Goal: Find specific page/section

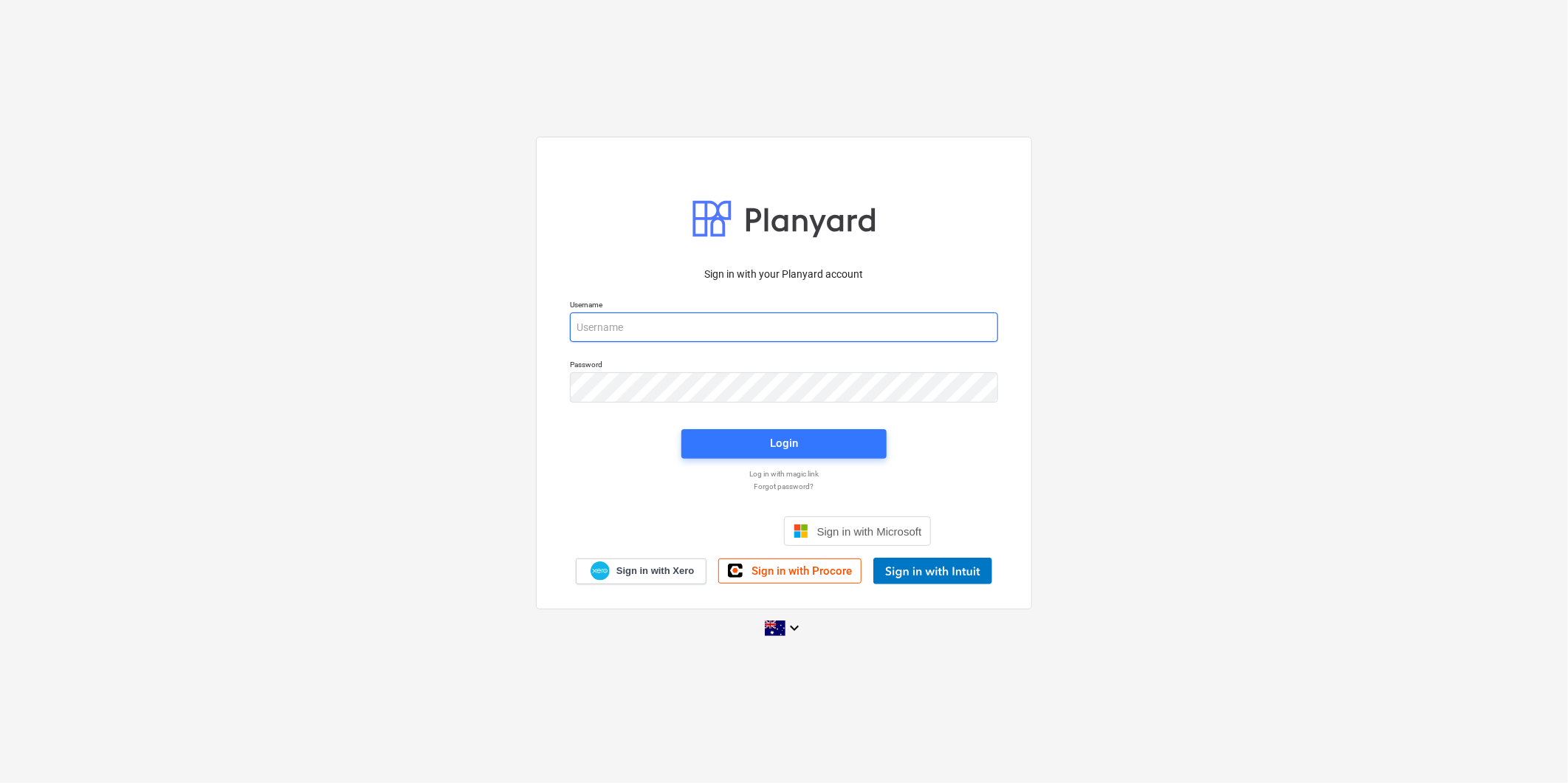
type input "[PERSON_NAME][EMAIL_ADDRESS][DOMAIN_NAME][PERSON_NAME]"
click at [714, 422] on div "Login" at bounding box center [784, 443] width 223 height 47
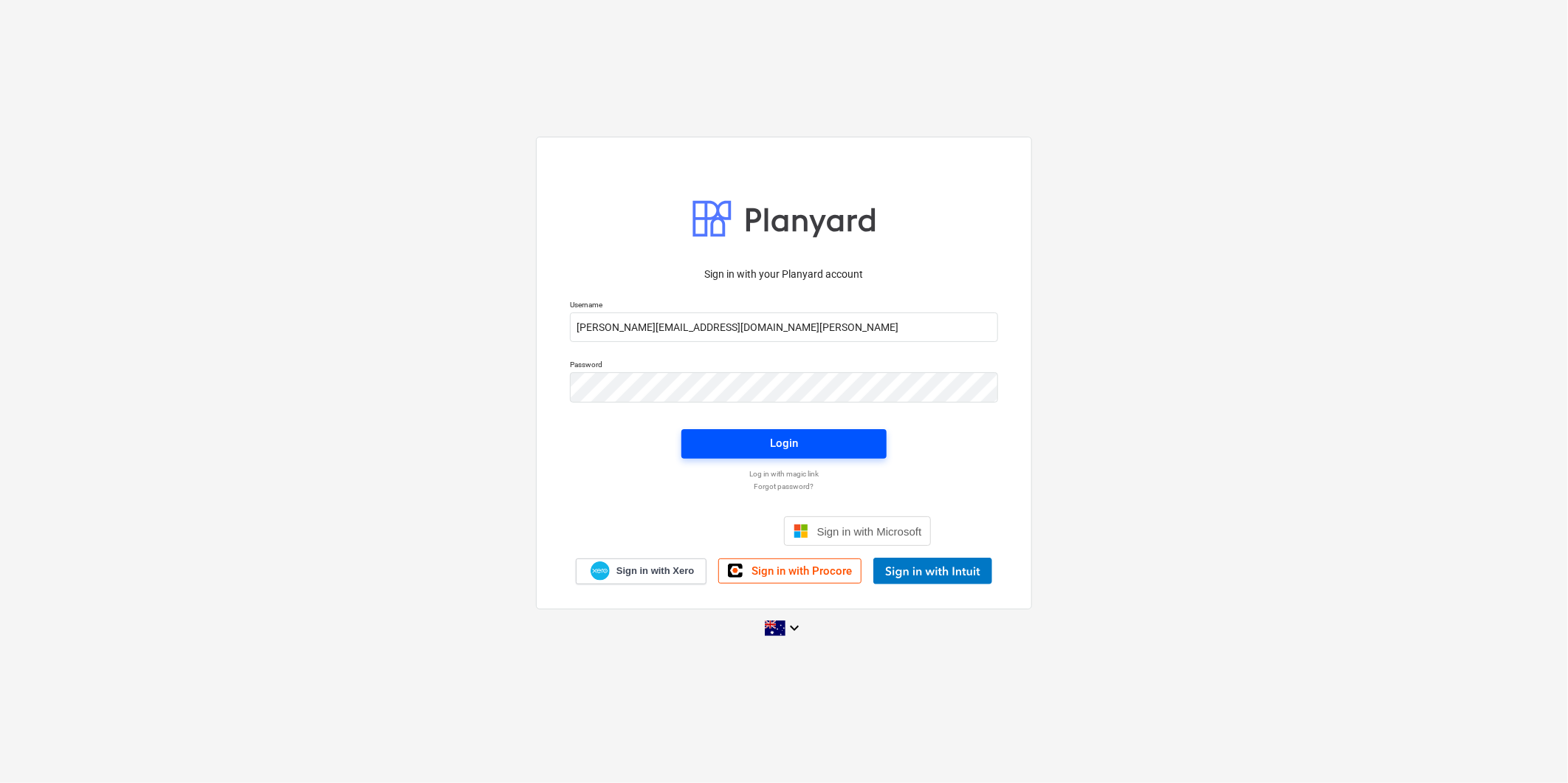
click at [705, 436] on span "Login" at bounding box center [784, 443] width 169 height 19
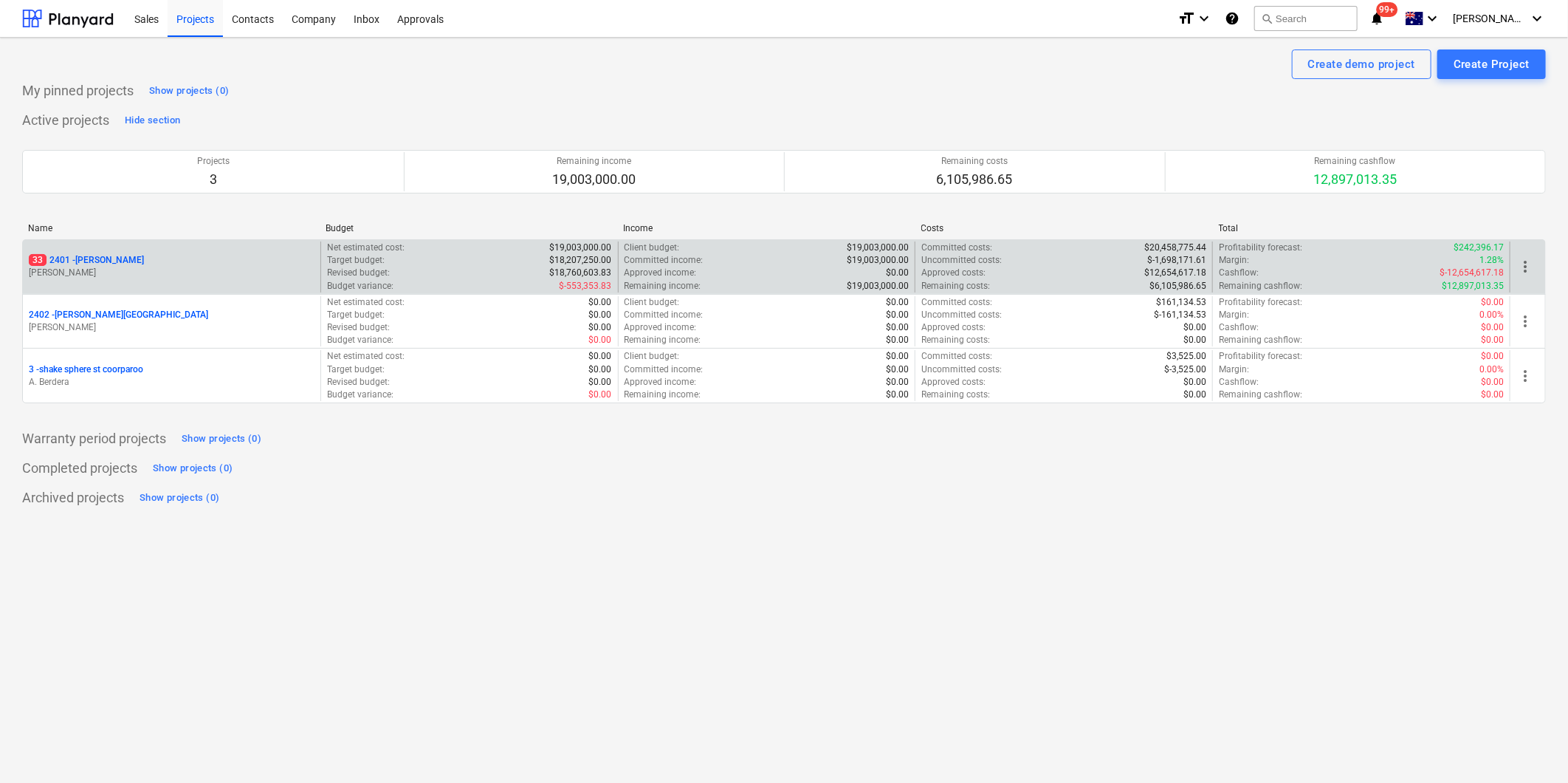
click at [224, 277] on p "[PERSON_NAME]" at bounding box center [171, 273] width 286 height 12
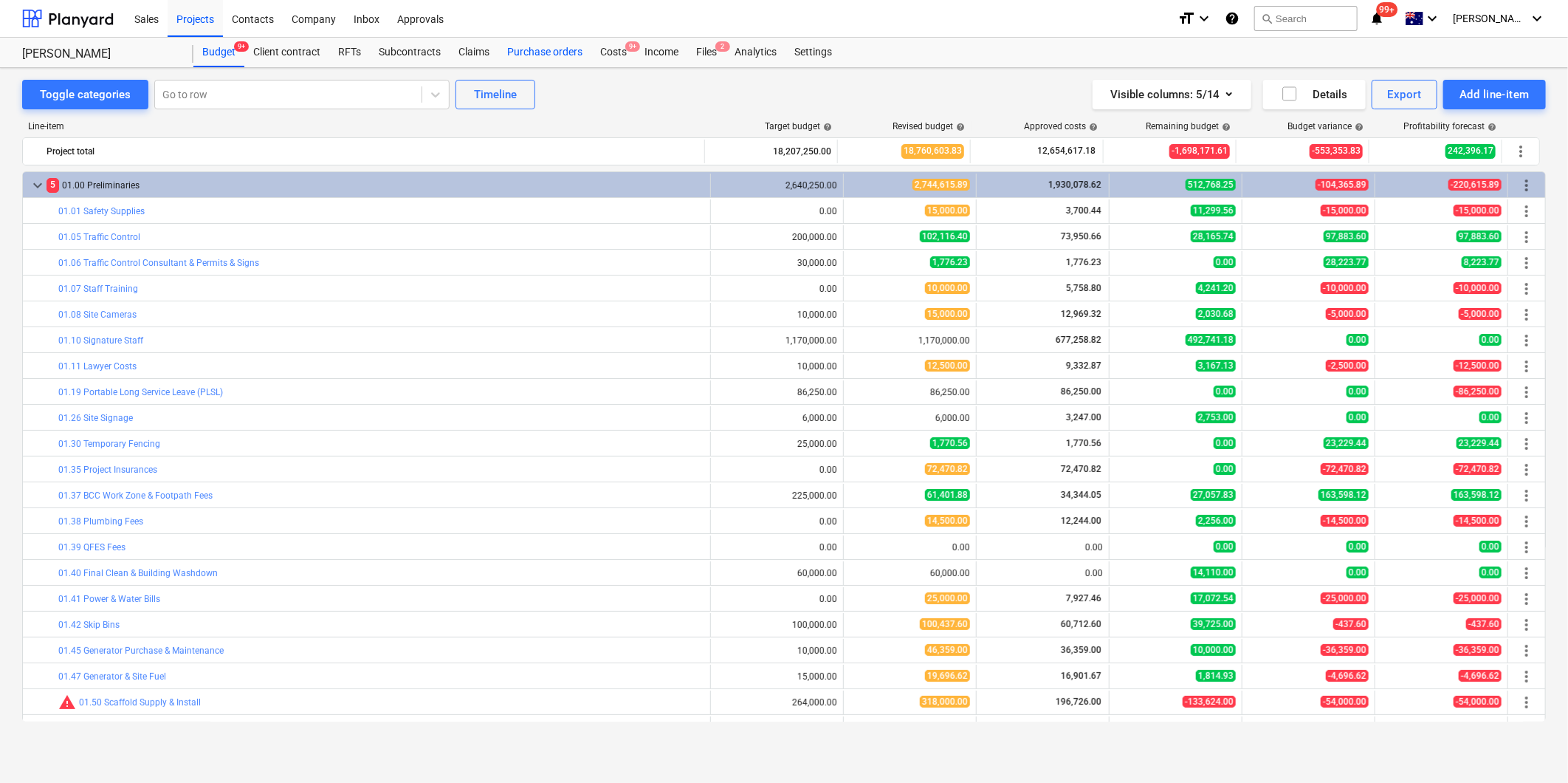
click at [555, 50] on div "Purchase orders" at bounding box center [545, 52] width 93 height 30
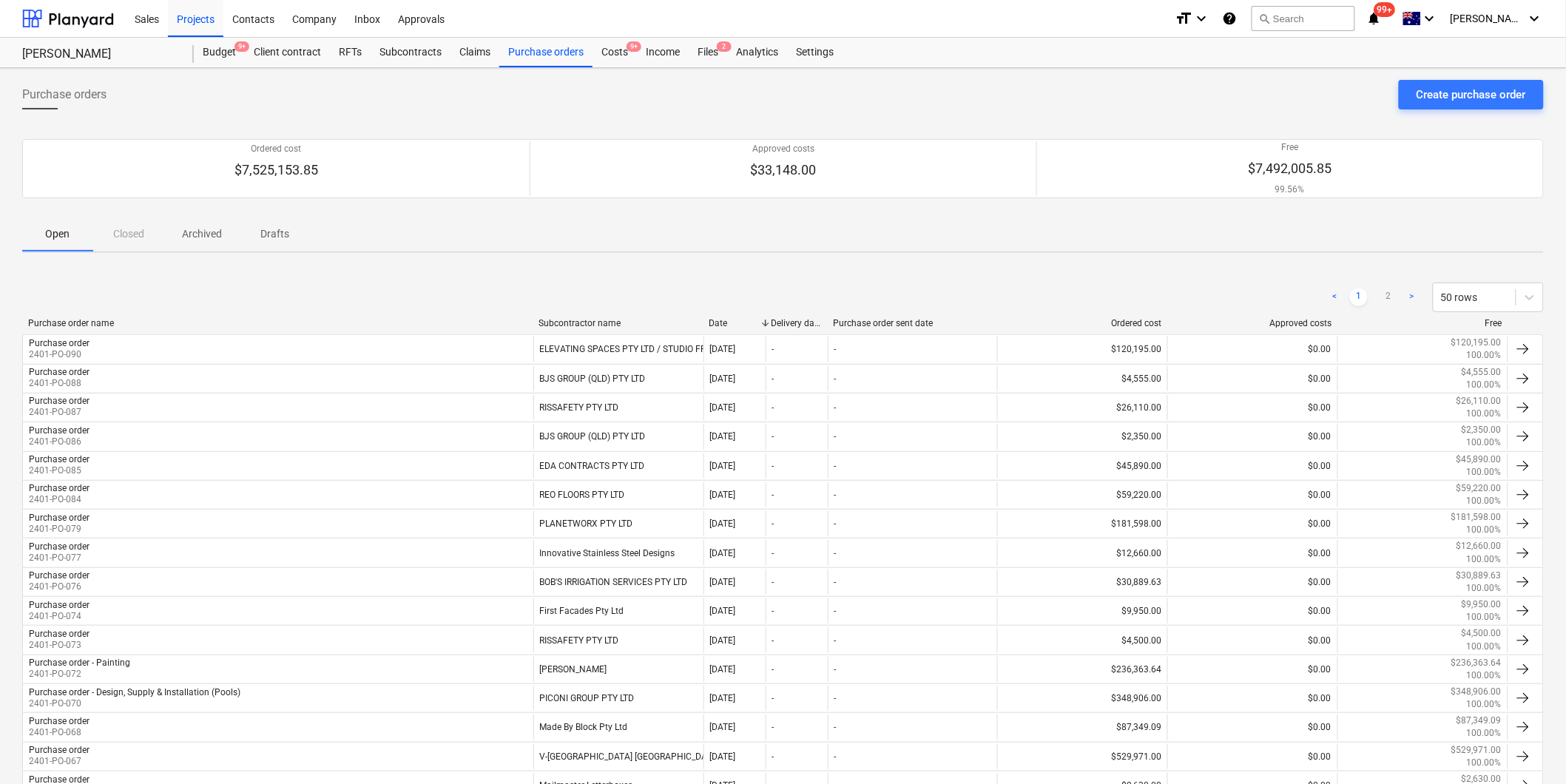
click at [498, 302] on div "< 1 2 > 50 rows" at bounding box center [783, 298] width 1522 height 30
